Goal: Information Seeking & Learning: Check status

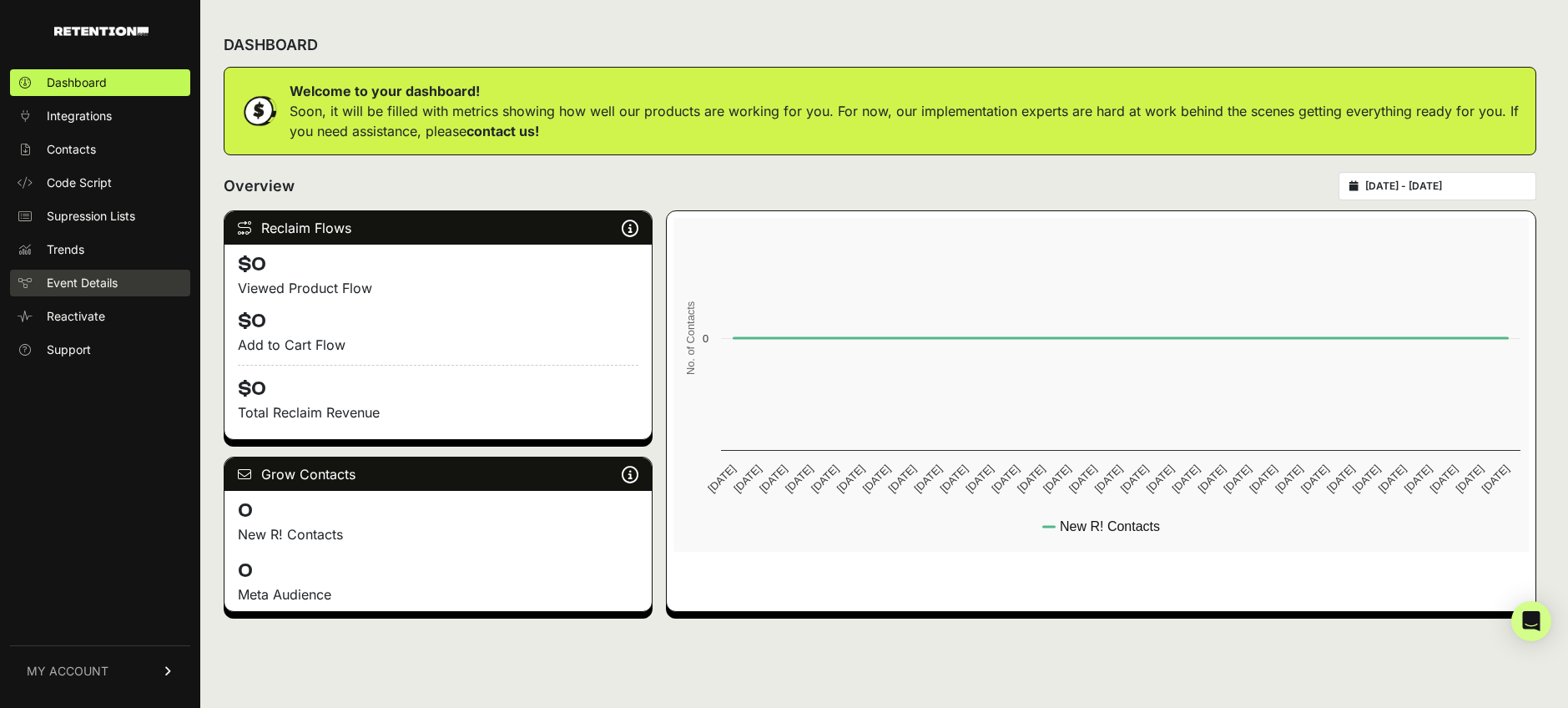
click at [87, 287] on span "Event Details" at bounding box center [82, 283] width 71 height 17
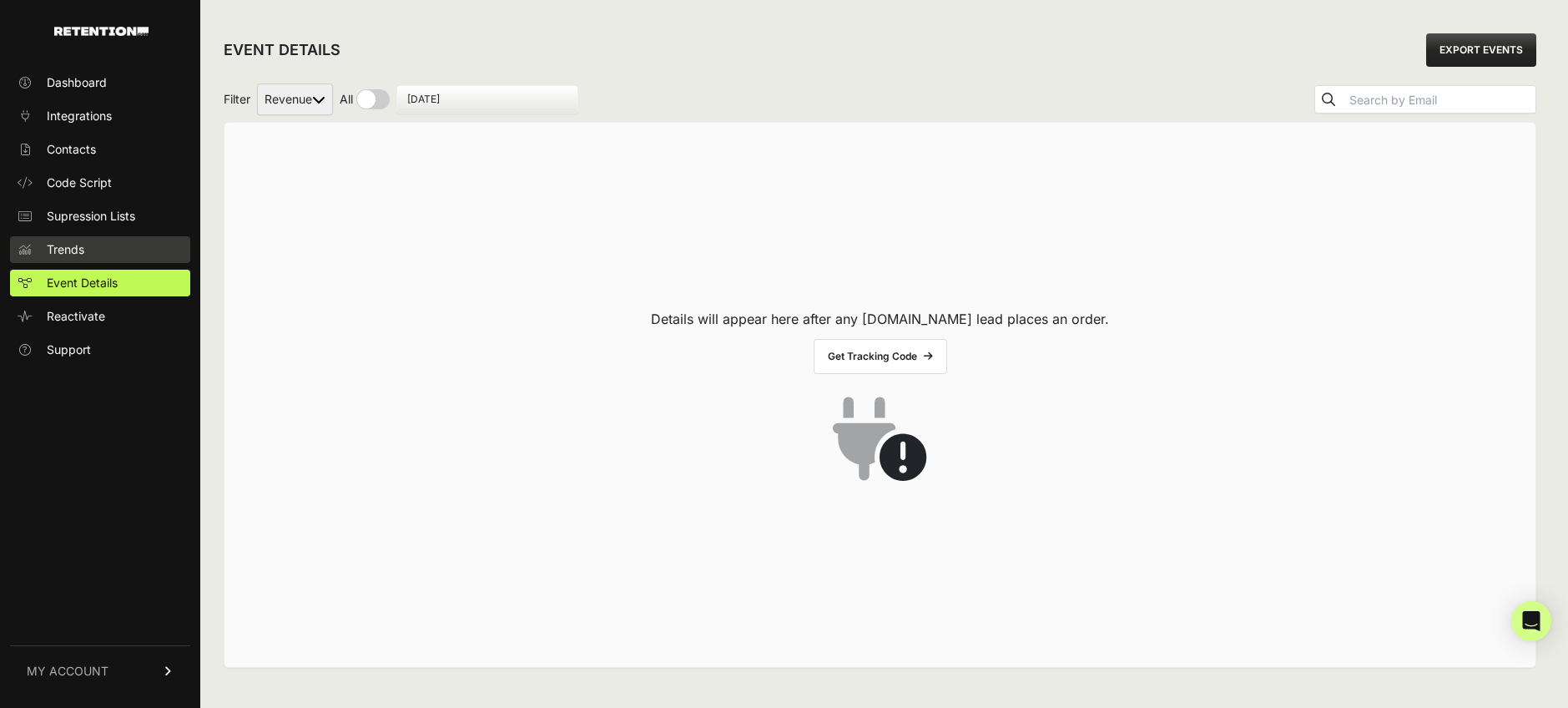
click at [103, 245] on link "Trends" at bounding box center [100, 249] width 180 height 27
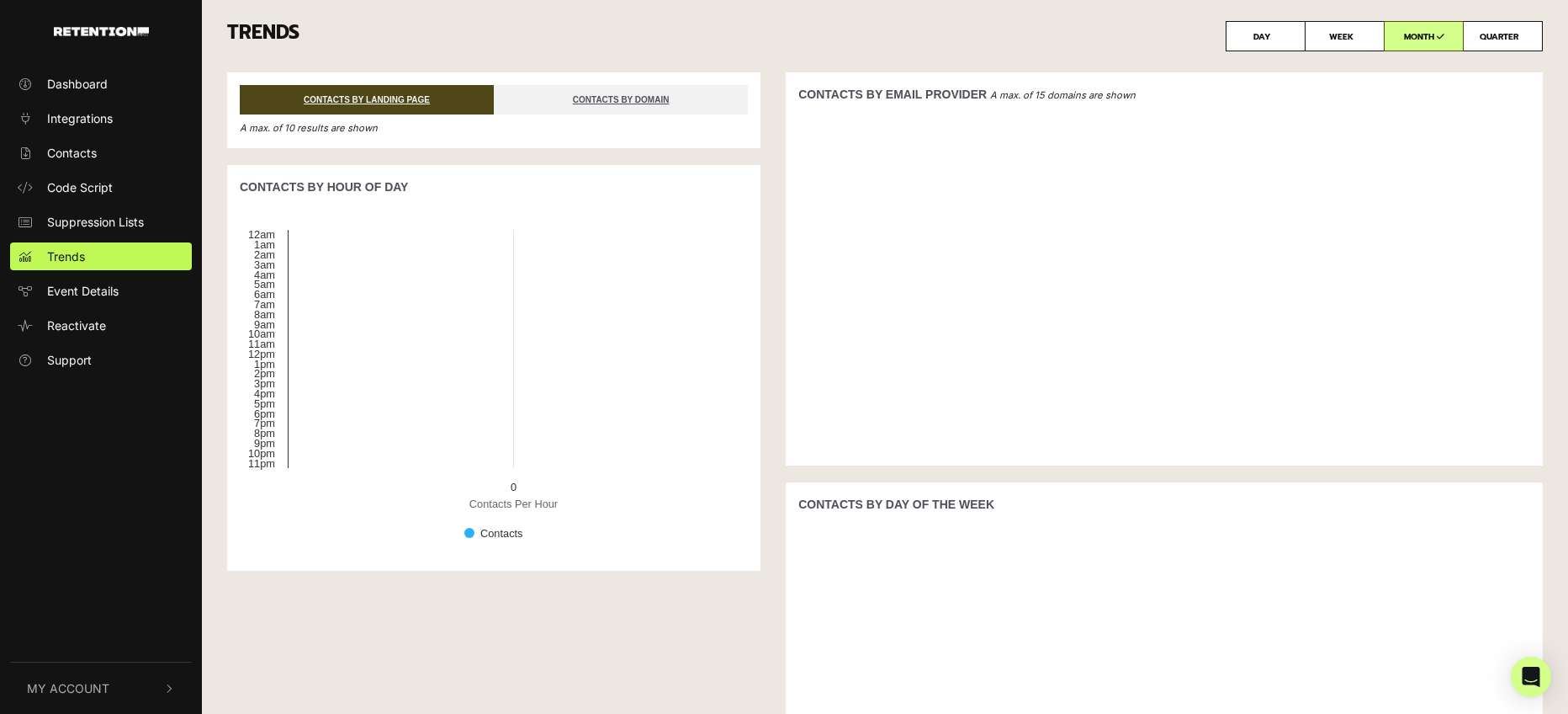
click at [1231, 139] on div at bounding box center [1164, 284] width 732 height 337
drag, startPoint x: 1231, startPoint y: 139, endPoint x: 1217, endPoint y: 136, distance: 14.3
click at [1230, 139] on div at bounding box center [1164, 284] width 732 height 337
click at [66, 180] on span "Code Script" at bounding box center [80, 187] width 66 height 18
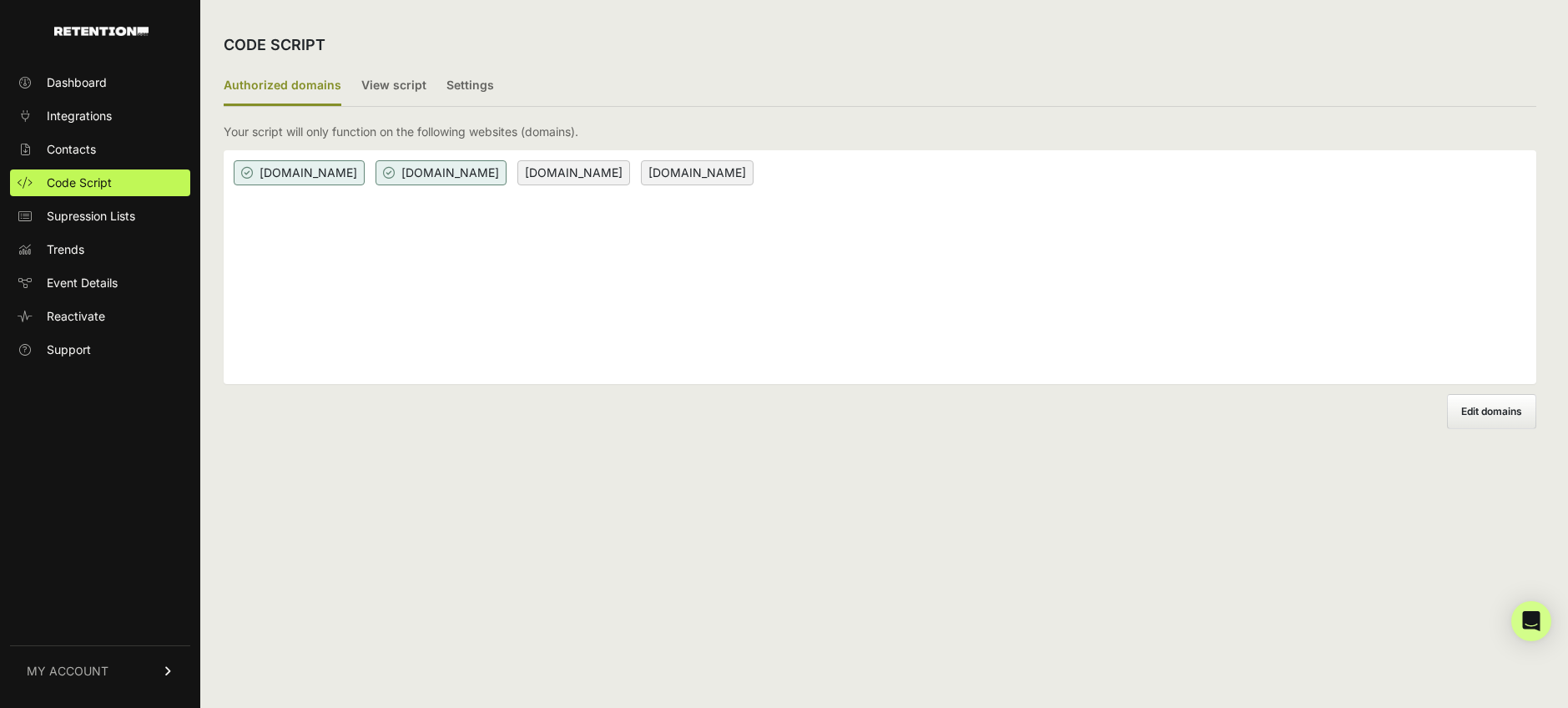
click at [483, 175] on span "getqualityroots.com" at bounding box center [441, 173] width 131 height 25
click at [500, 83] on ul "Authorized domains View script Settings" at bounding box center [880, 86] width 1312 height 40
click at [88, 143] on span "Contacts" at bounding box center [71, 149] width 50 height 17
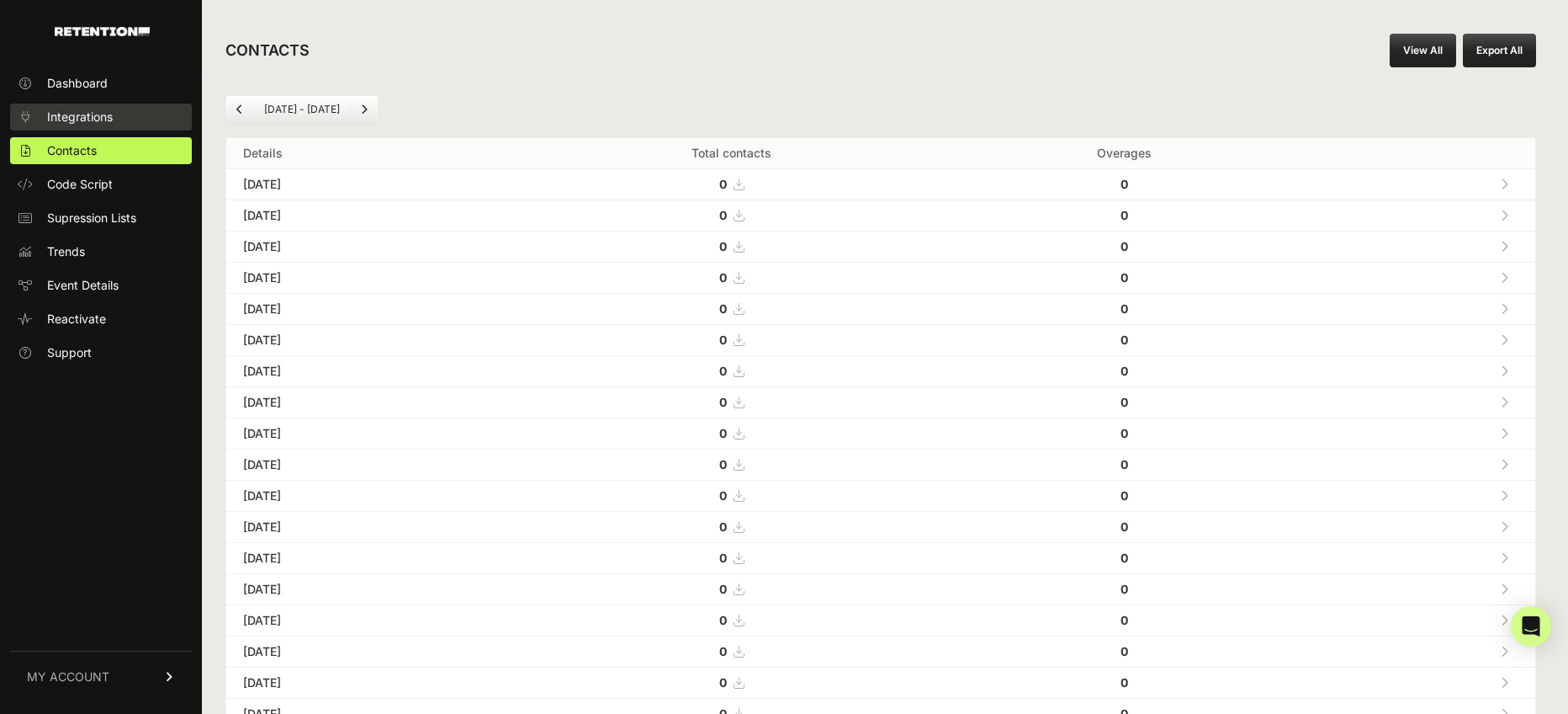
click at [77, 113] on span "Integrations" at bounding box center [80, 117] width 66 height 17
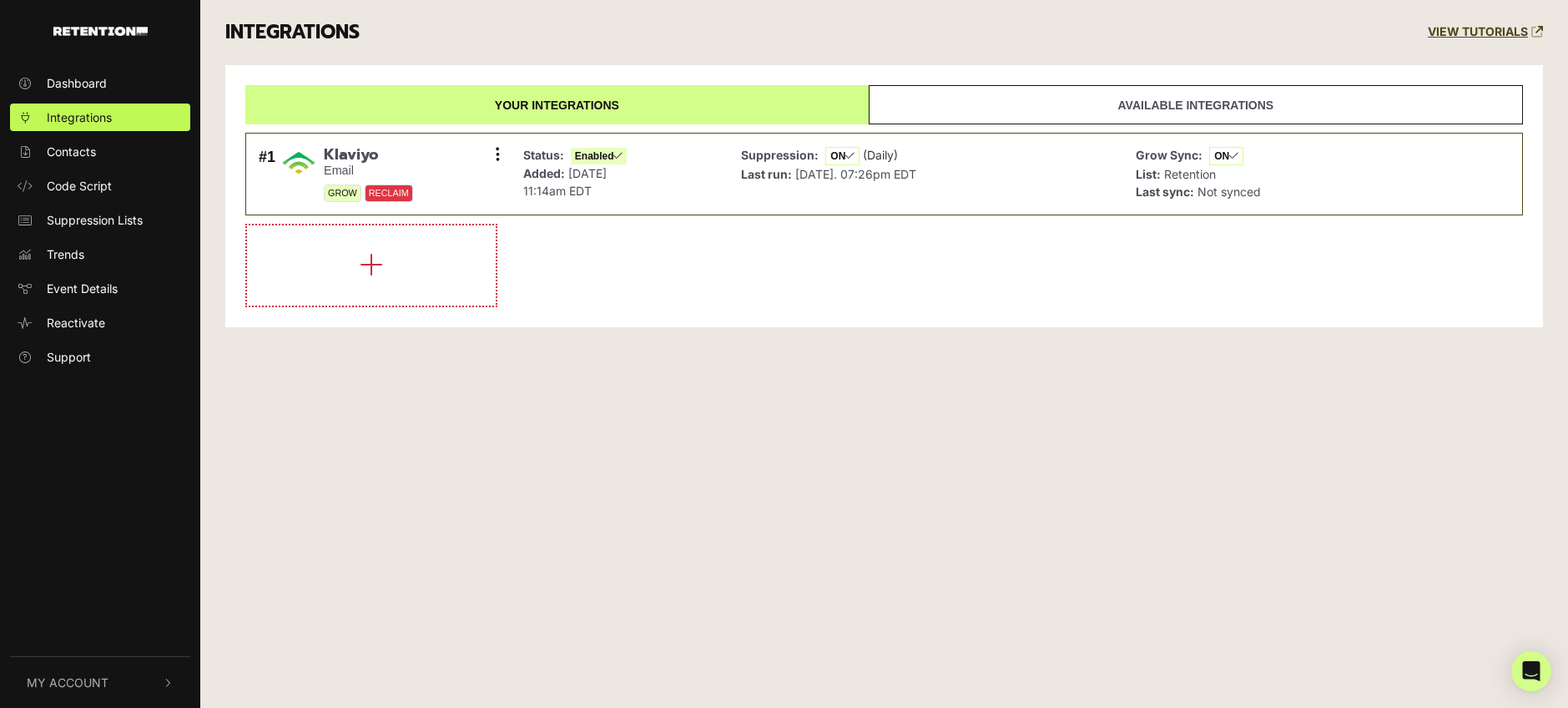
click at [1176, 96] on link "Available integrations" at bounding box center [1195, 105] width 654 height 40
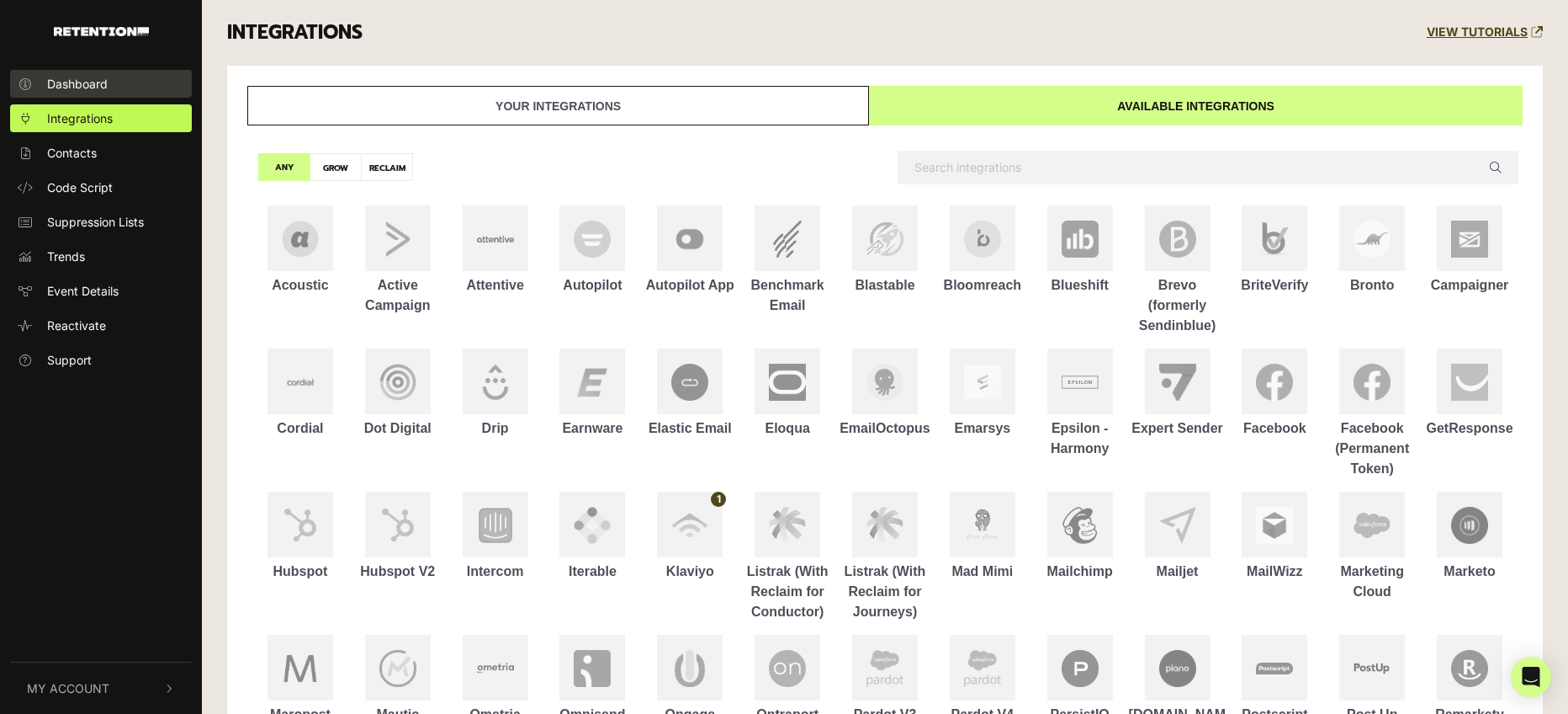
click at [77, 87] on span "Dashboard" at bounding box center [77, 84] width 61 height 18
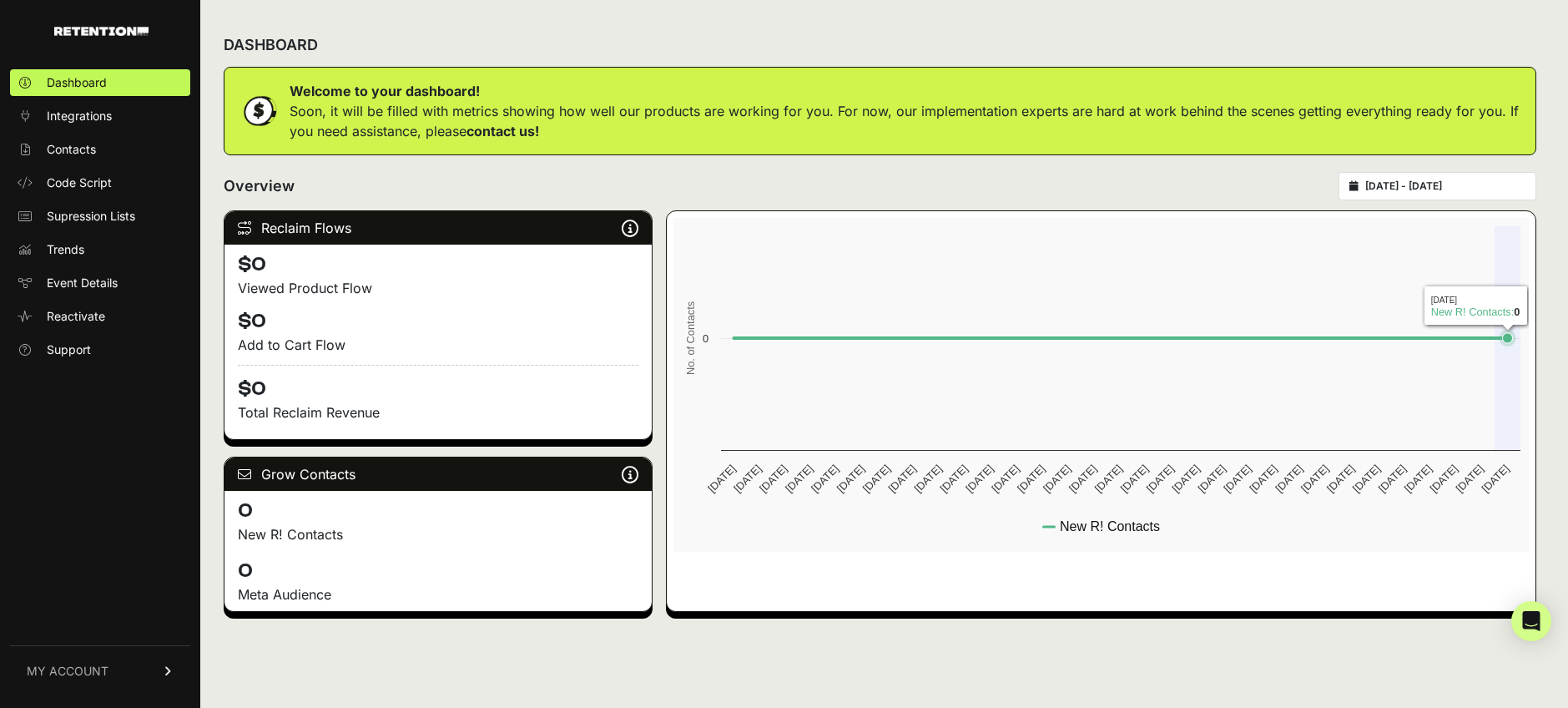
click at [1510, 337] on icon at bounding box center [1507, 338] width 10 height 10
drag, startPoint x: 1518, startPoint y: 335, endPoint x: 1527, endPoint y: 332, distance: 9.5
click at [1520, 334] on icon "Created with Highcharts 12.4.0 No. of Contacts New R! Contacts [DATE] [DATE] [D…" at bounding box center [1100, 385] width 855 height 334
click at [1527, 332] on rect at bounding box center [1100, 385] width 855 height 334
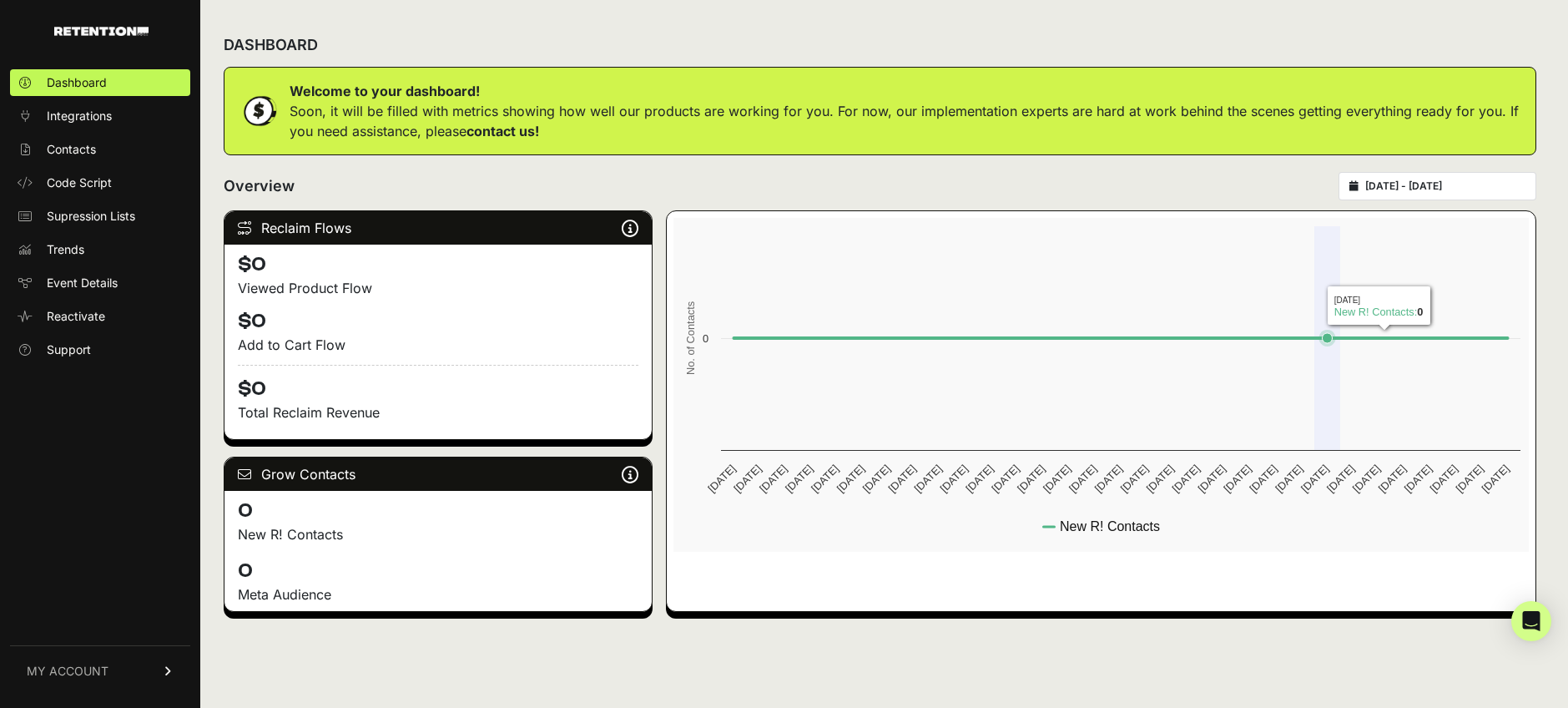
drag, startPoint x: 1320, startPoint y: 291, endPoint x: 1558, endPoint y: 396, distance: 260.1
click at [1558, 404] on div "DASHBOARD Welcome to your dashboard! Soon, it will be filled with metrics showi…" at bounding box center [879, 354] width 1359 height 708
click at [1422, 182] on input "[DATE] - [DATE]" at bounding box center [1445, 185] width 161 height 13
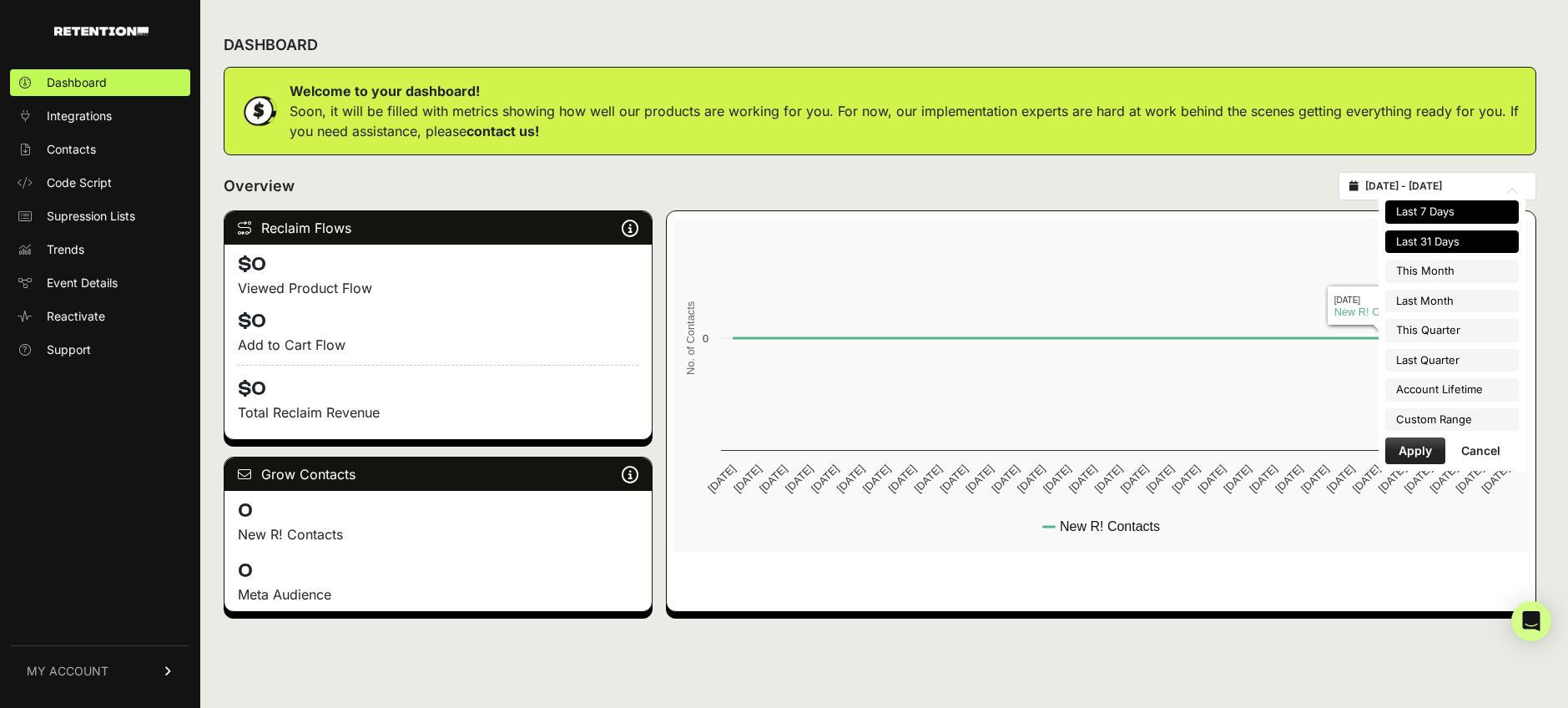
click at [1424, 205] on li "Last 7 Days" at bounding box center [1451, 212] width 134 height 24
type input "[DATE] - [DATE]"
